Goal: Book appointment/travel/reservation

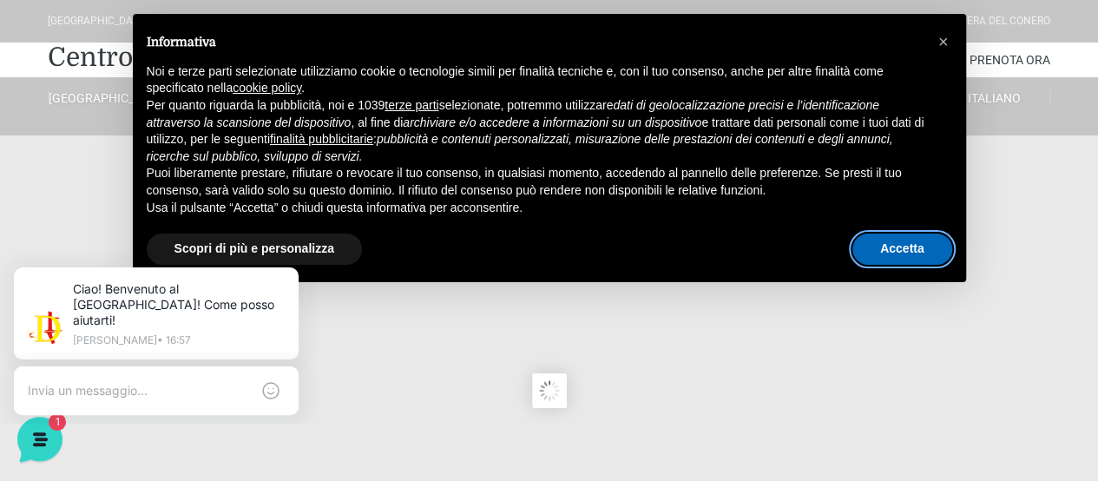
click at [916, 255] on button "Accetta" at bounding box center [903, 249] width 100 height 31
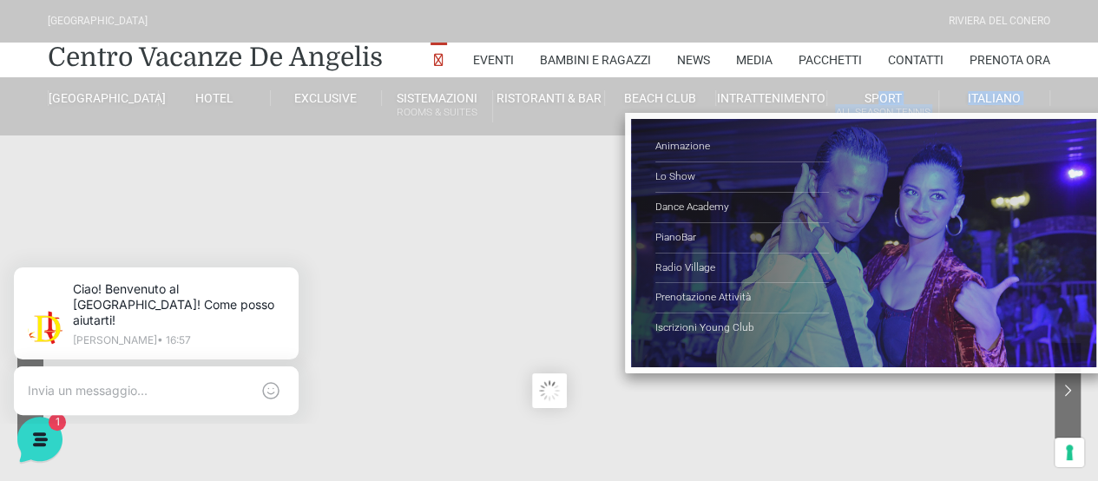
drag, startPoint x: 879, startPoint y: 83, endPoint x: 602, endPoint y: 148, distance: 284.4
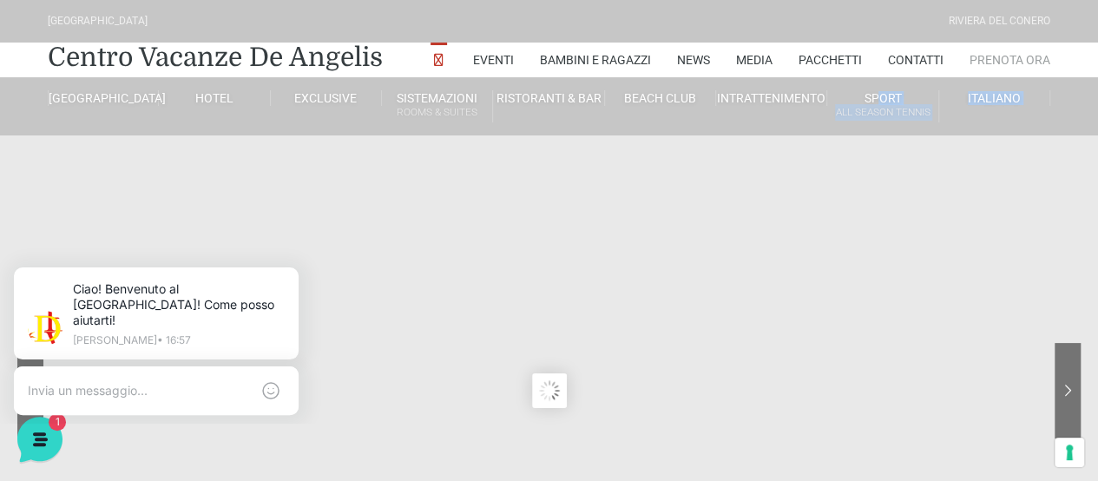
click at [975, 58] on link "Prenota Ora" at bounding box center [1010, 60] width 81 height 35
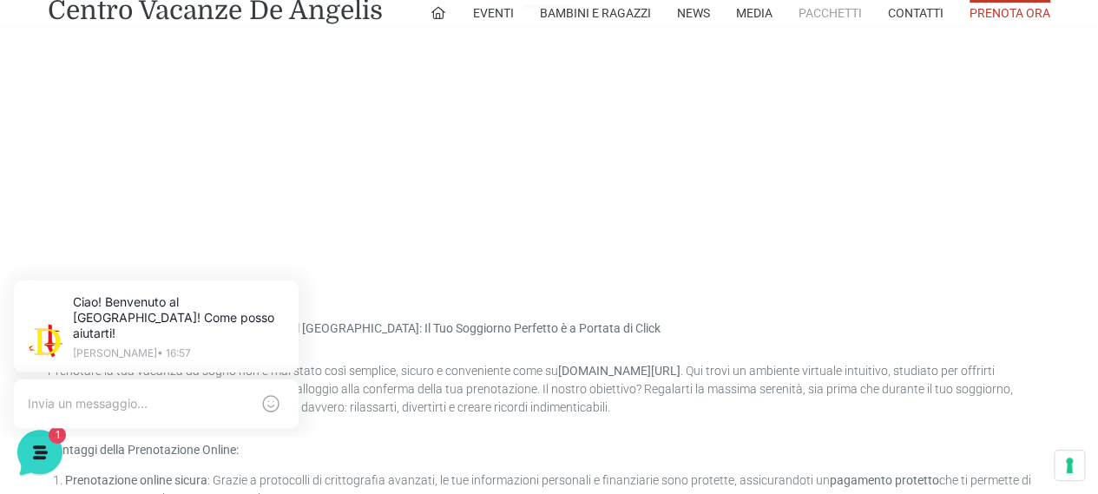
click at [834, 12] on link "Pacchetti" at bounding box center [830, 13] width 63 height 26
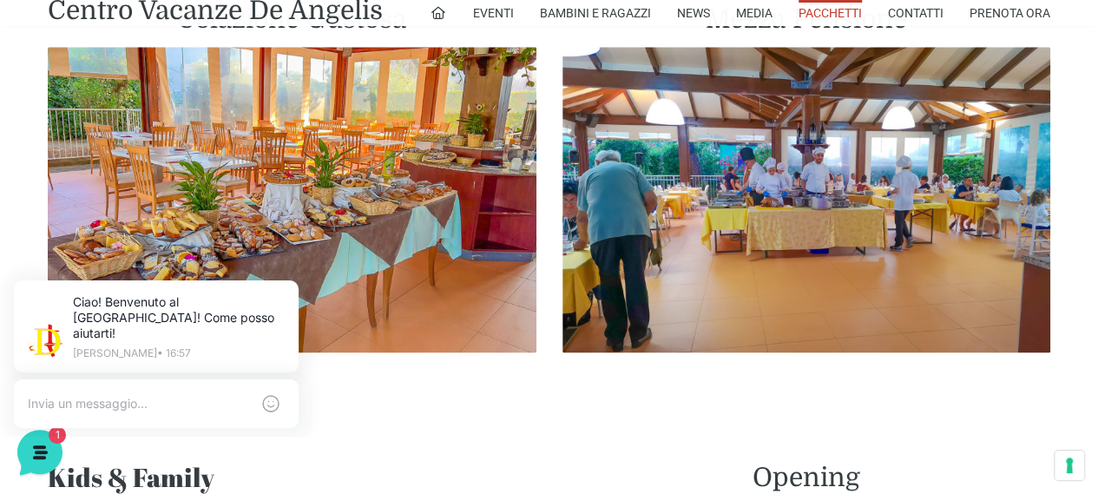
scroll to position [1078, 0]
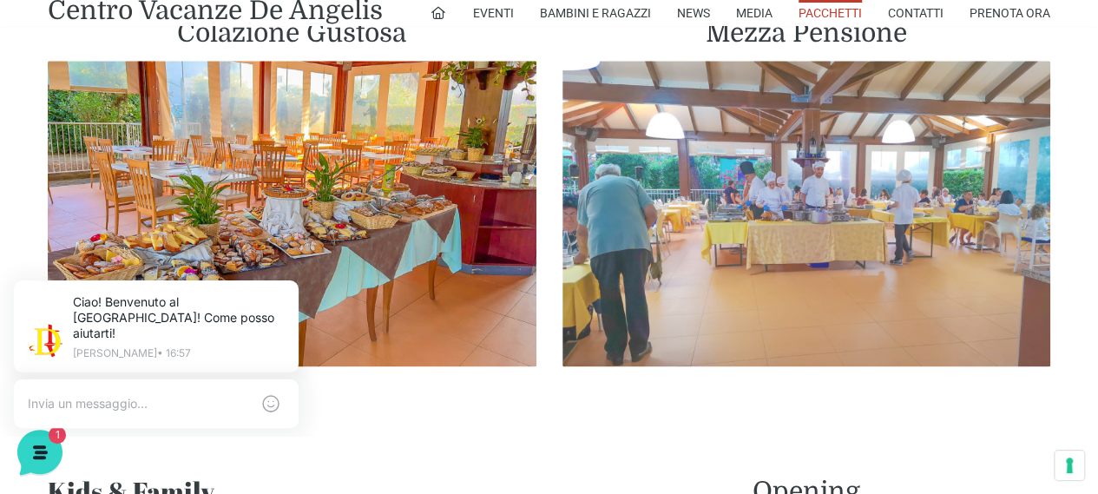
click at [845, 188] on img at bounding box center [807, 214] width 489 height 306
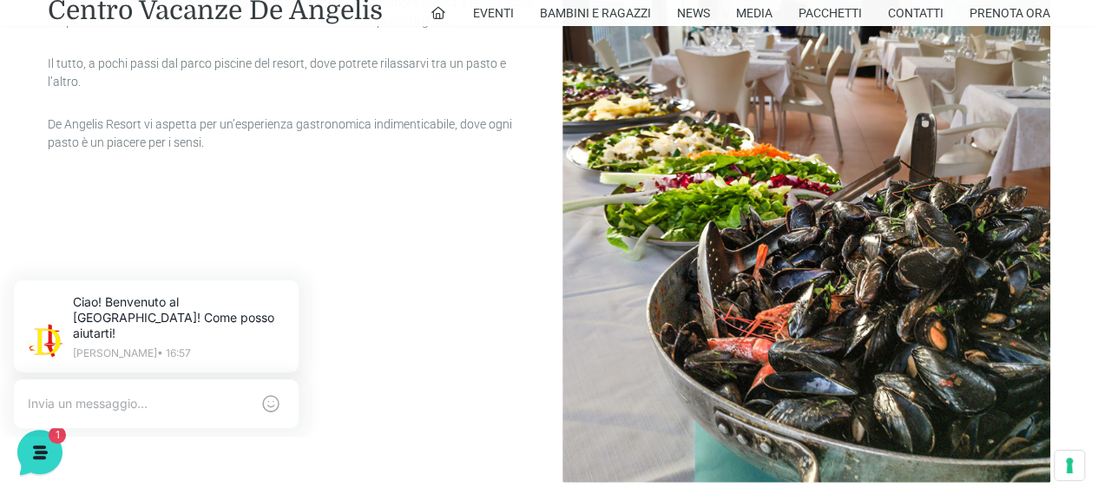
scroll to position [2440, 0]
